Goal: Task Accomplishment & Management: Use online tool/utility

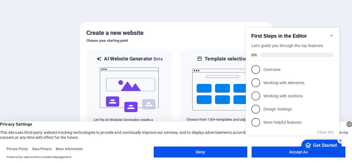
click at [331, 33] on icon "Minimize checklist" at bounding box center [331, 35] width 4 height 4
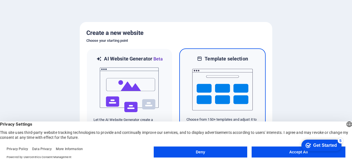
click at [230, 82] on img at bounding box center [222, 89] width 60 height 55
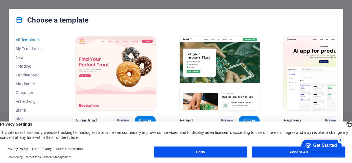
click at [297, 152] on div "checkmark Get Started 5 First Steps in the Editor Let's guide you through the t…" at bounding box center [320, 145] width 47 height 16
click at [282, 156] on button "Accept All" at bounding box center [299, 152] width 94 height 11
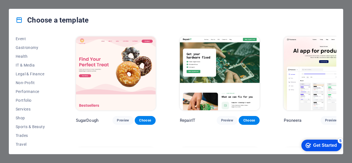
scroll to position [117, 0]
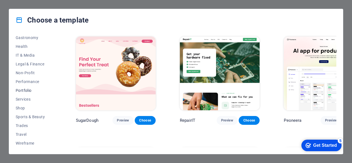
click at [25, 87] on button "Portfolio" at bounding box center [34, 90] width 36 height 9
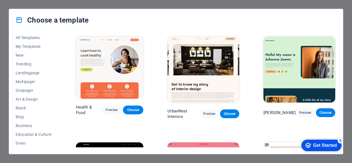
scroll to position [0, 0]
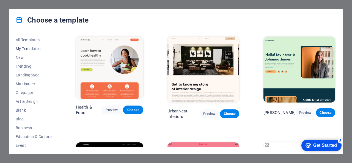
click at [36, 50] on span "My Templates" at bounding box center [34, 48] width 36 height 4
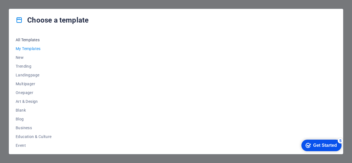
click at [31, 38] on span "All Templates" at bounding box center [34, 40] width 36 height 4
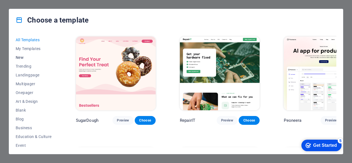
click at [23, 55] on span "New" at bounding box center [34, 57] width 36 height 4
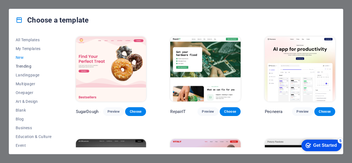
click at [23, 67] on span "Trending" at bounding box center [34, 66] width 36 height 4
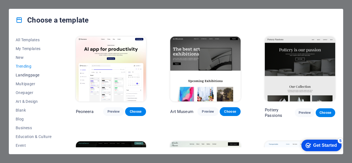
click at [24, 75] on span "Landingpage" at bounding box center [34, 75] width 36 height 4
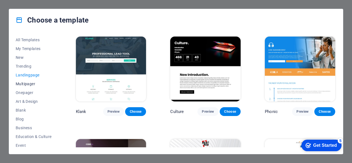
click at [24, 82] on span "Multipager" at bounding box center [34, 84] width 36 height 4
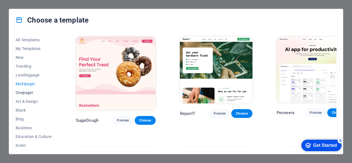
click at [24, 90] on span "Onepager" at bounding box center [34, 92] width 36 height 4
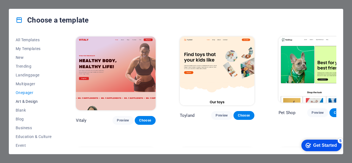
click at [24, 99] on button "Art & Design" at bounding box center [34, 101] width 36 height 9
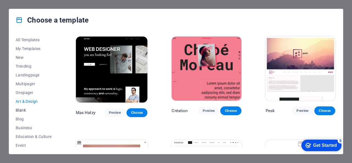
click at [25, 108] on span "Blank" at bounding box center [34, 110] width 36 height 4
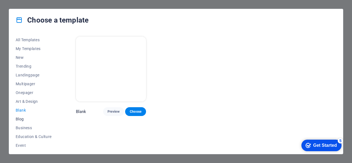
click at [25, 119] on span "Blog" at bounding box center [34, 119] width 36 height 4
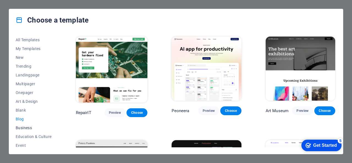
click at [27, 128] on span "Business" at bounding box center [34, 128] width 36 height 4
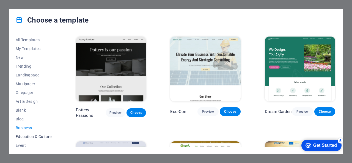
click at [29, 135] on span "Education & Culture" at bounding box center [34, 136] width 36 height 4
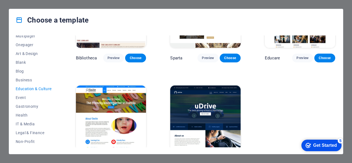
scroll to position [171, 0]
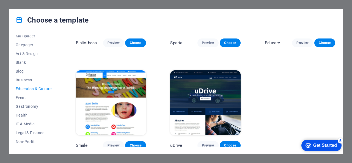
drag, startPoint x: 334, startPoint y: 105, endPoint x: 336, endPoint y: 115, distance: 10.0
click at [336, 115] on div "Art Museum Preview Choose Academix Preview Choose Volare Preview Choose Bibliot…" at bounding box center [206, 91] width 262 height 112
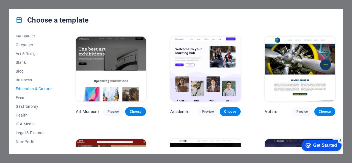
scroll to position [0, 0]
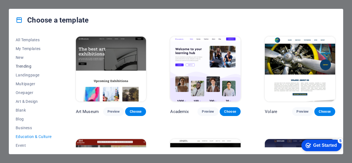
click at [24, 67] on span "Trending" at bounding box center [34, 66] width 36 height 4
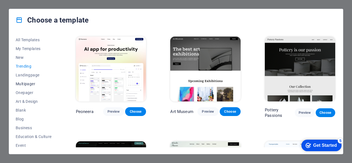
click at [24, 81] on button "Multipager" at bounding box center [34, 83] width 36 height 9
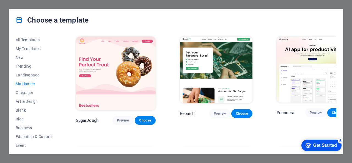
click at [24, 86] on button "Multipager" at bounding box center [34, 83] width 36 height 9
click at [345, 87] on div "Choose a template All Templates My Templates New Trending Landingpage Multipage…" at bounding box center [176, 81] width 352 height 163
click at [3, 4] on div "Choose a template All Templates My Templates New Trending Landingpage Multipage…" at bounding box center [176, 81] width 352 height 163
